Goal: Task Accomplishment & Management: Use online tool/utility

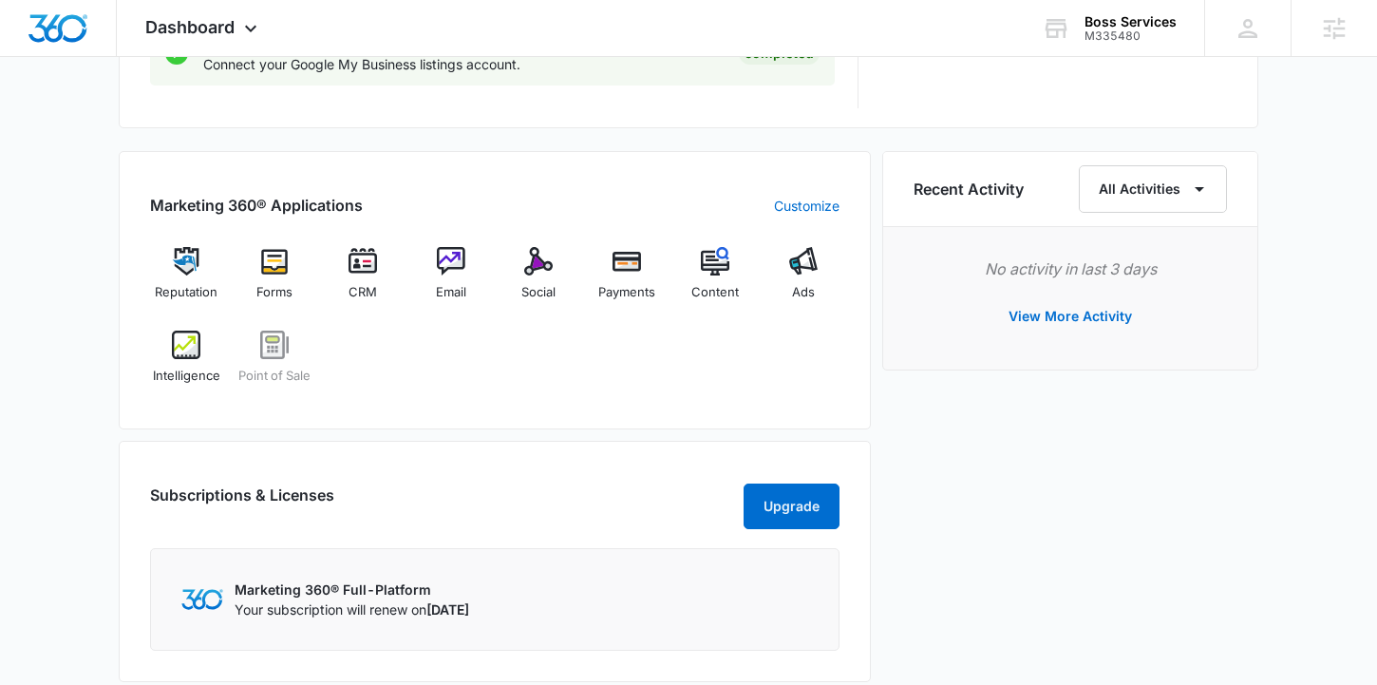
scroll to position [1259, 0]
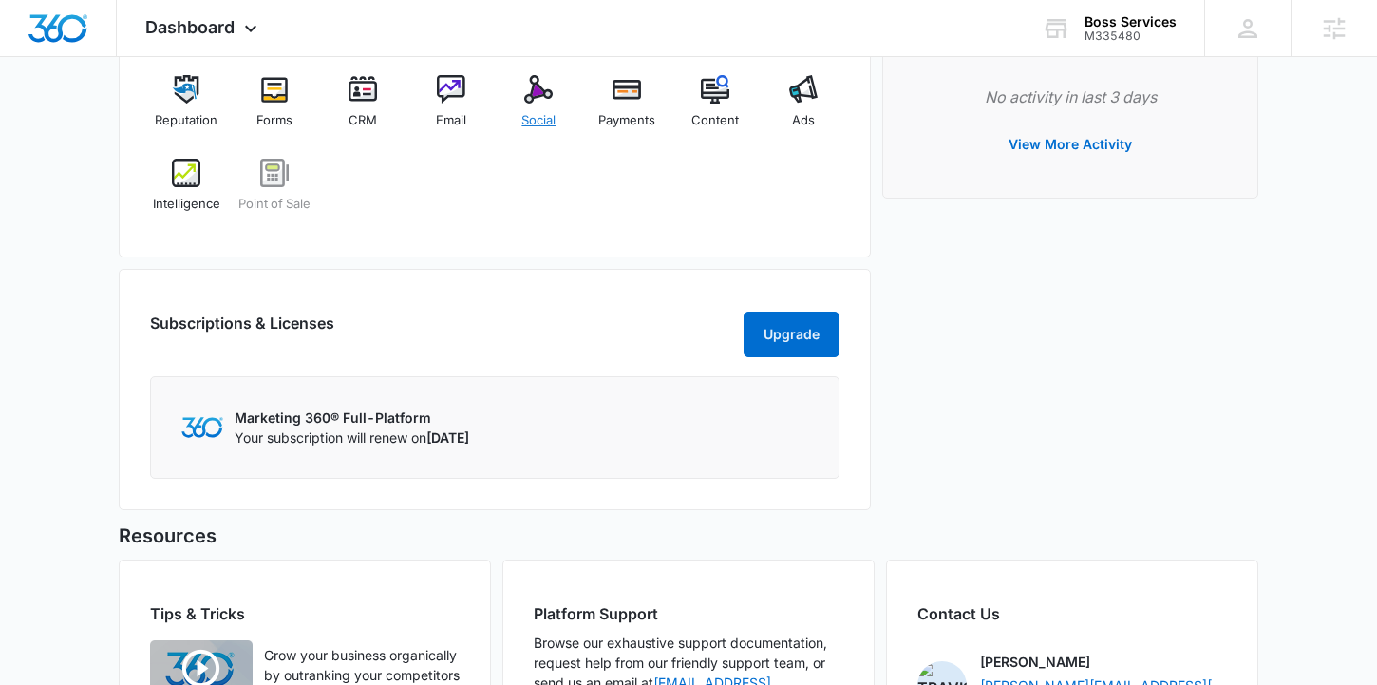
click at [529, 114] on span "Social" at bounding box center [539, 120] width 34 height 19
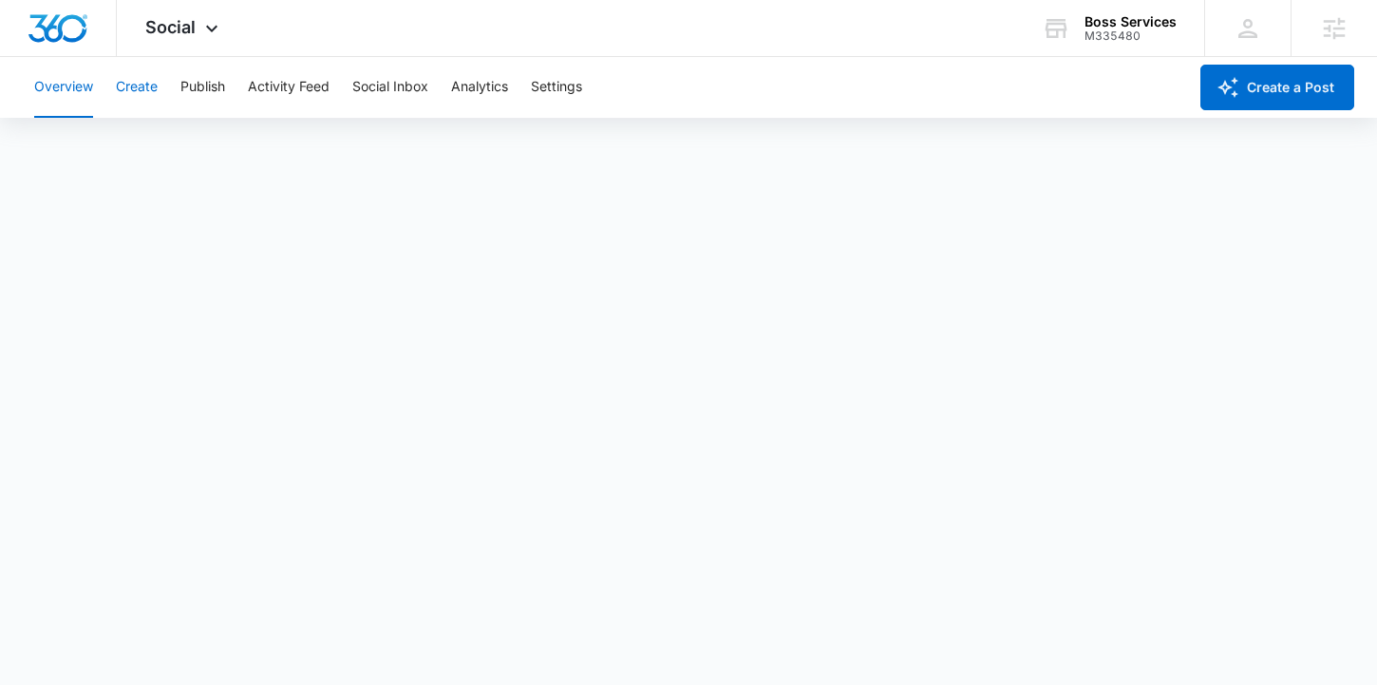
click at [140, 81] on button "Create" at bounding box center [137, 87] width 42 height 61
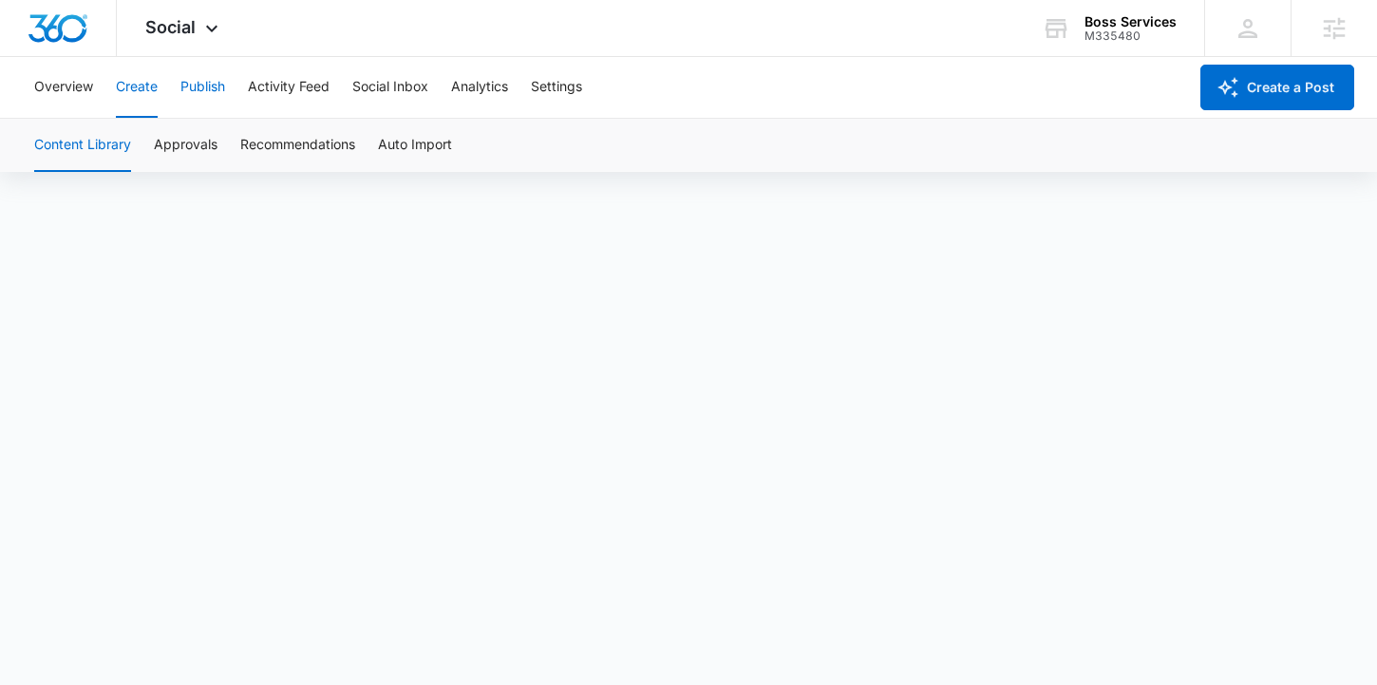
click at [214, 85] on button "Publish" at bounding box center [202, 87] width 45 height 61
click at [151, 138] on button "Schedules" at bounding box center [145, 145] width 65 height 53
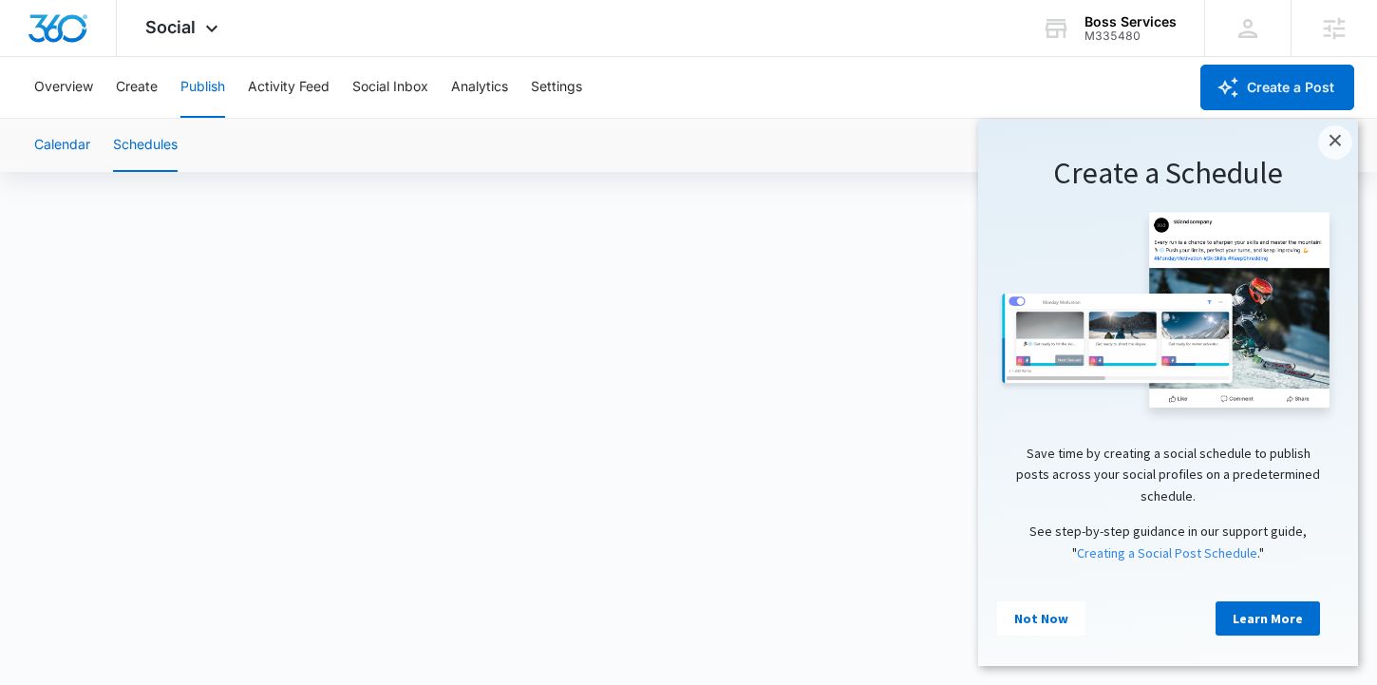
click at [55, 139] on button "Calendar" at bounding box center [62, 145] width 56 height 53
